Goal: Find specific page/section: Find specific page/section

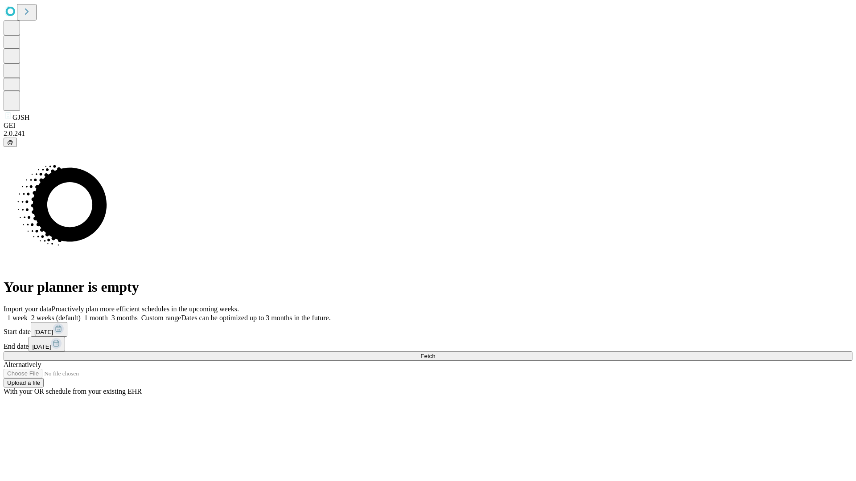
click at [435, 353] on span "Fetch" at bounding box center [427, 356] width 15 height 7
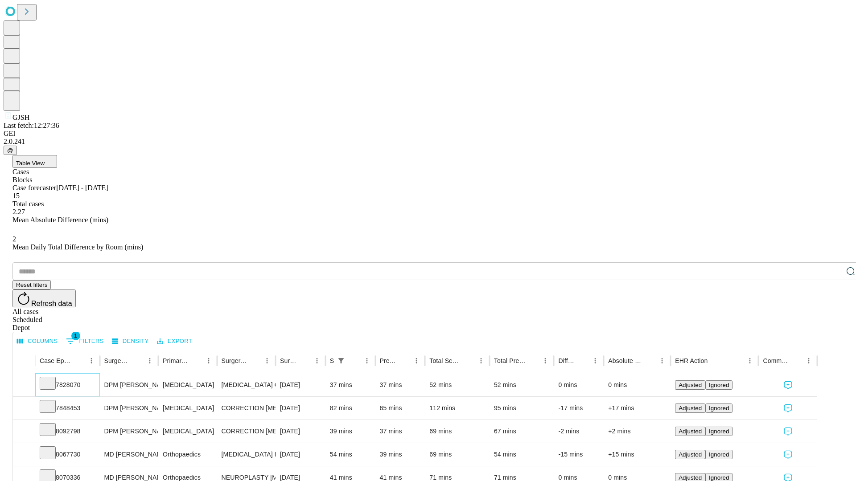
click at [52, 378] on icon at bounding box center [47, 382] width 9 height 9
